Goal: Task Accomplishment & Management: Complete application form

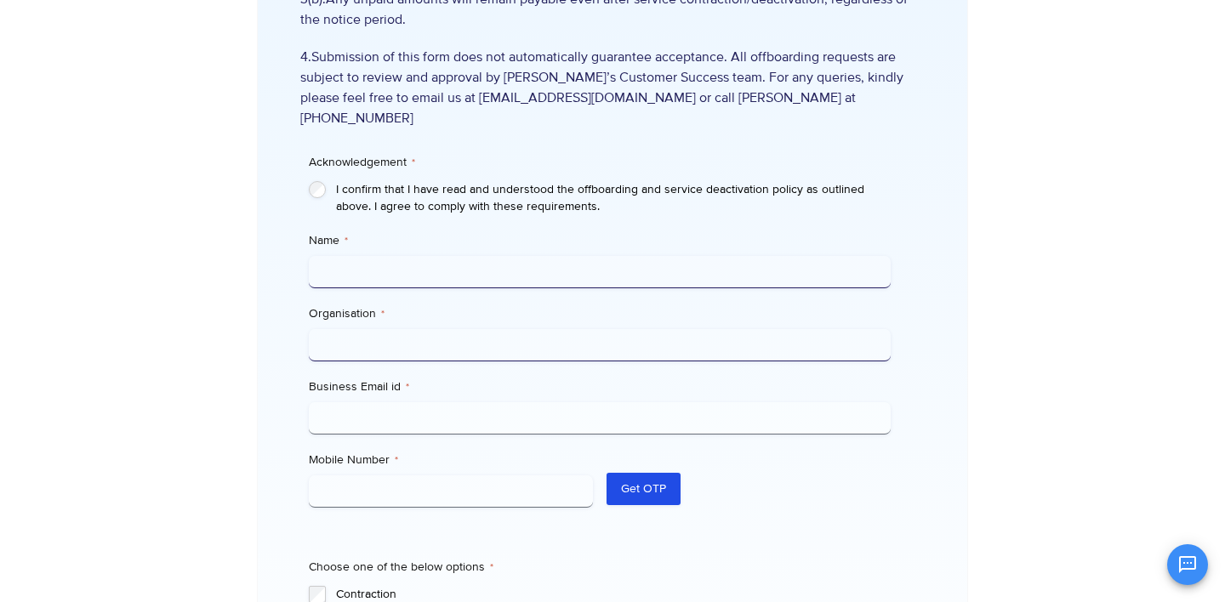
scroll to position [468, 0]
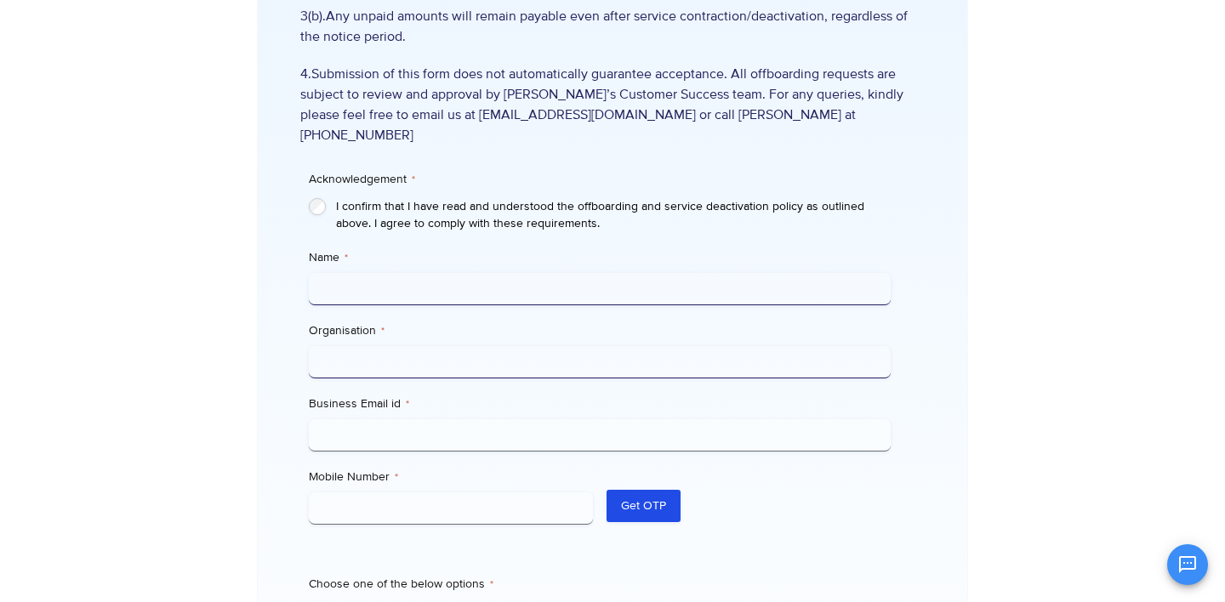
click at [314, 198] on div "I confirm that I have read and understood the offboarding and service deactivat…" at bounding box center [599, 215] width 581 height 34
click at [349, 273] on input "Name *" at bounding box center [599, 289] width 581 height 32
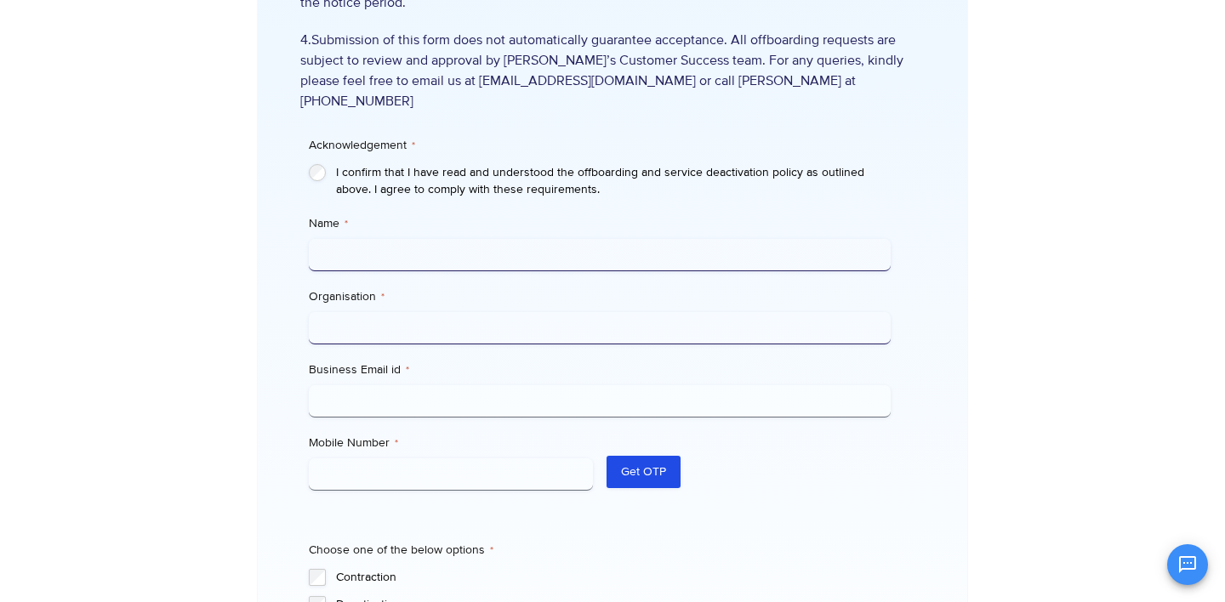
scroll to position [494, 0]
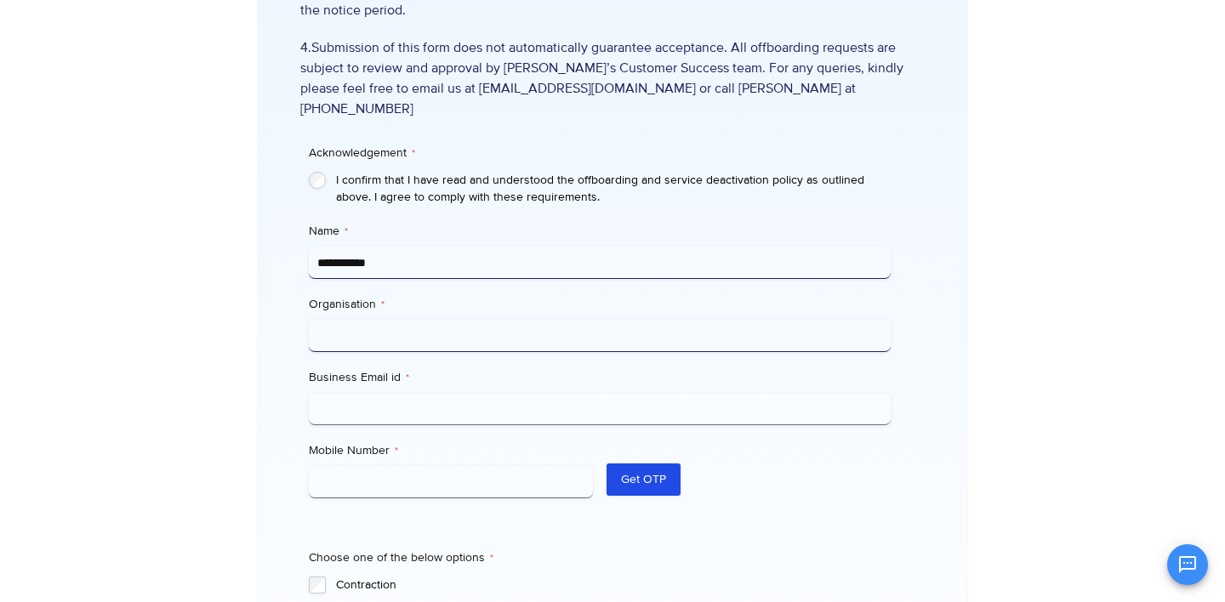
type input "**********"
click at [349, 466] on input "Mobile Number *" at bounding box center [451, 482] width 284 height 32
click at [481, 472] on input "Mobile Number *" at bounding box center [451, 482] width 284 height 32
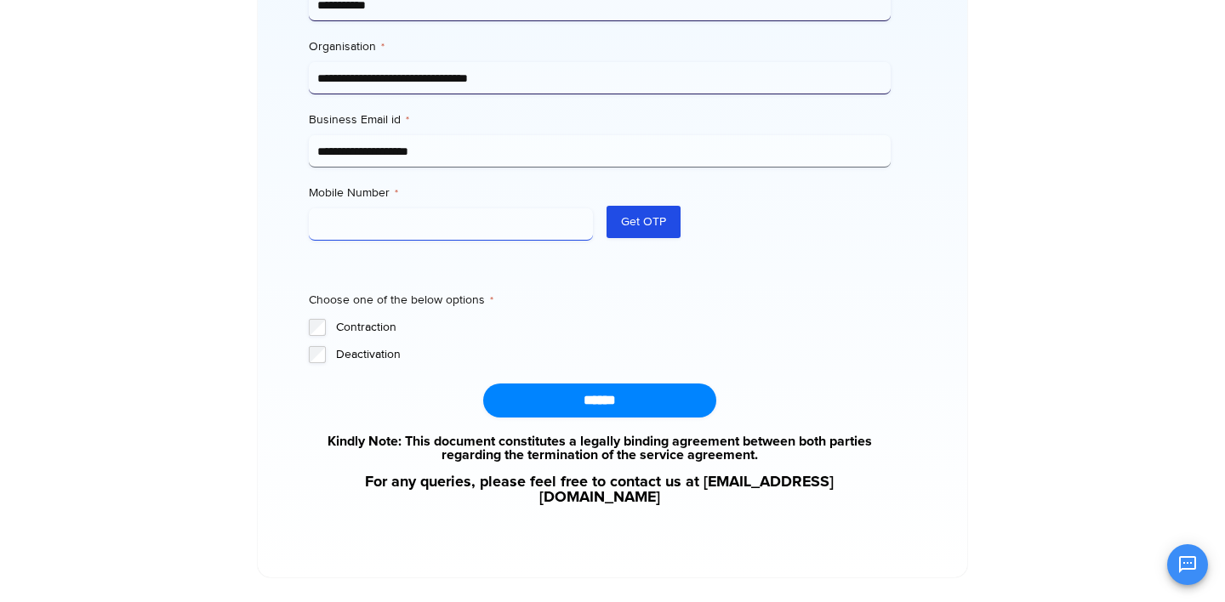
scroll to position [775, 0]
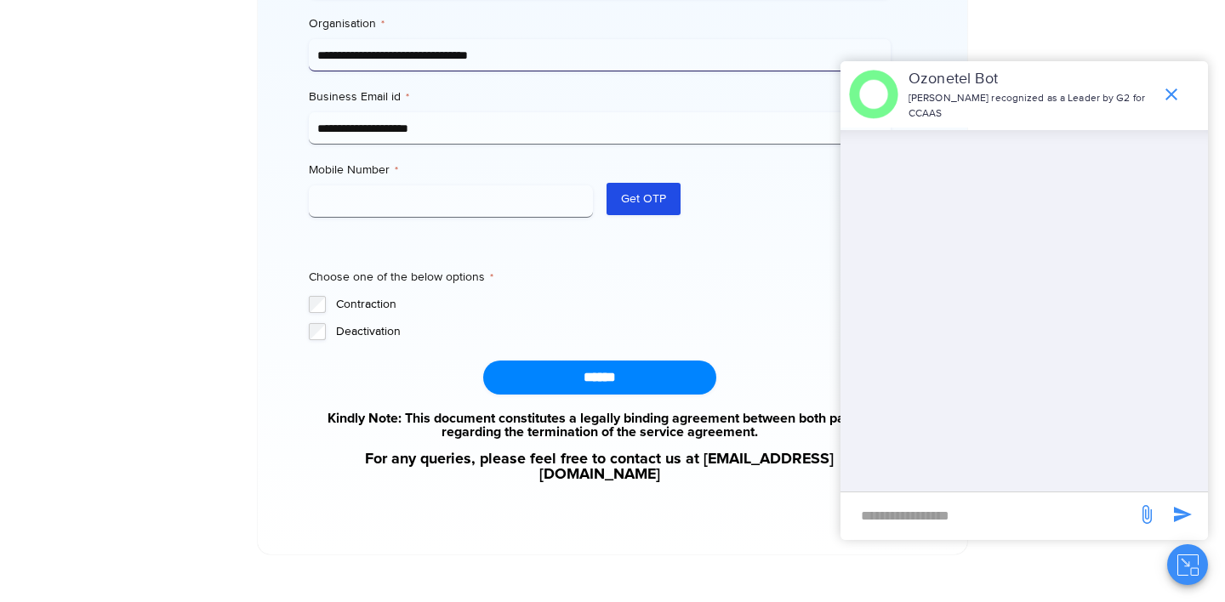
click at [893, 516] on input "new-msg-input" at bounding box center [988, 515] width 279 height 29
click at [1168, 92] on icon "end chat or minimize" at bounding box center [1171, 94] width 12 height 12
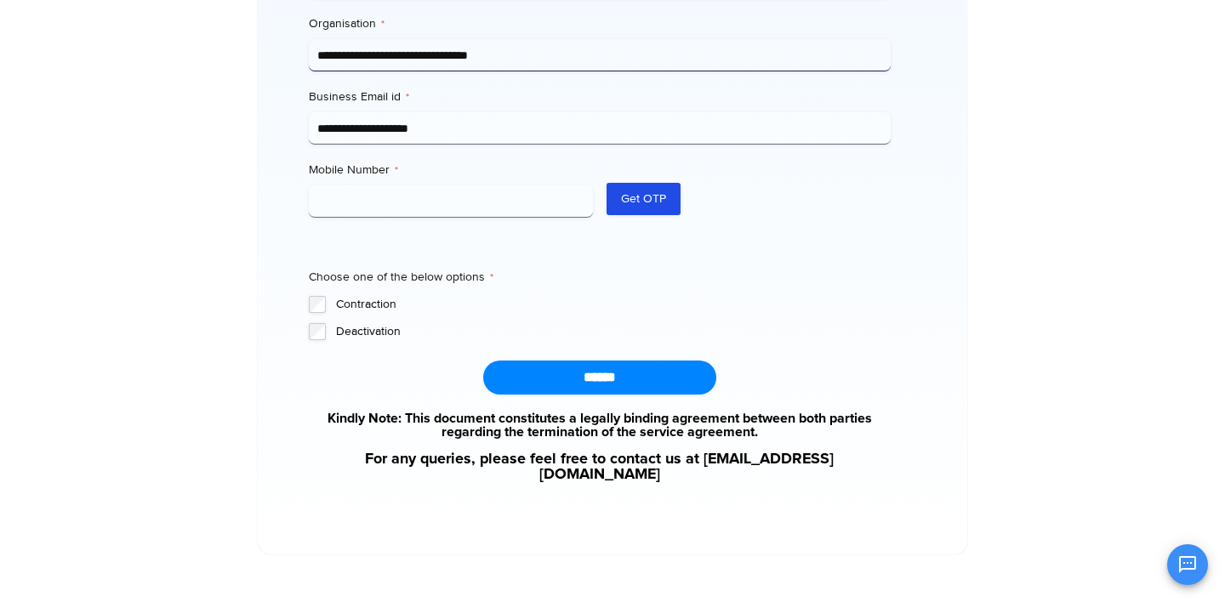
scroll to position [0, 0]
